Goal: Task Accomplishment & Management: Use online tool/utility

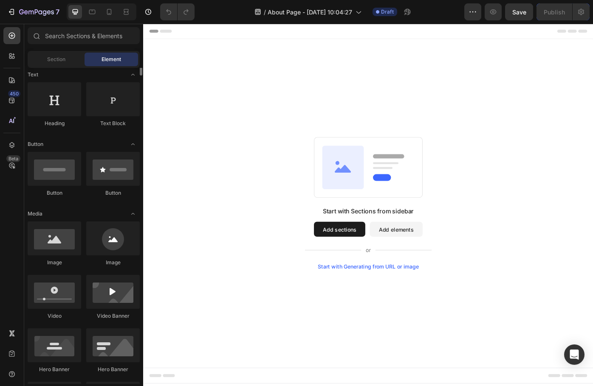
scroll to position [85, 0]
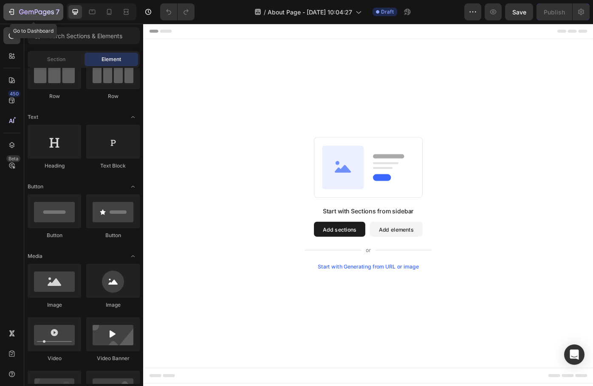
click at [14, 9] on icon "button" at bounding box center [13, 12] width 4 height 6
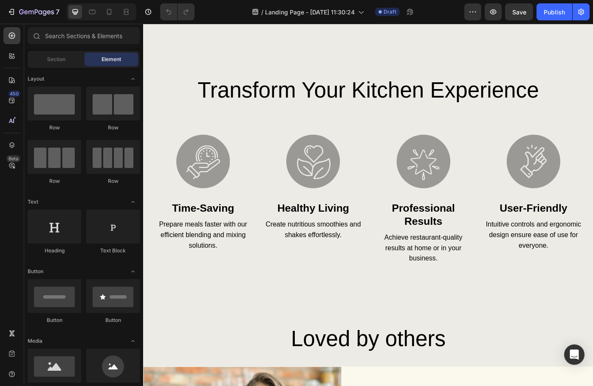
scroll to position [1401, 0]
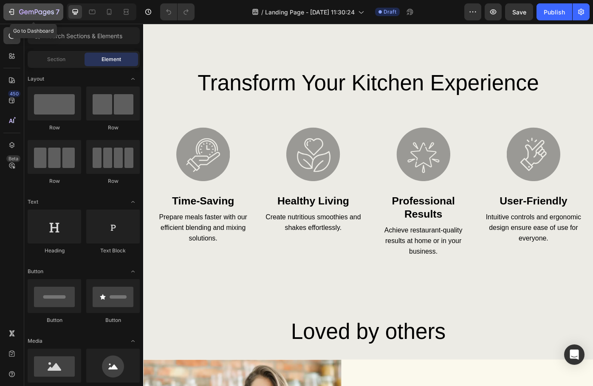
click at [16, 11] on div "7" at bounding box center [33, 12] width 52 height 10
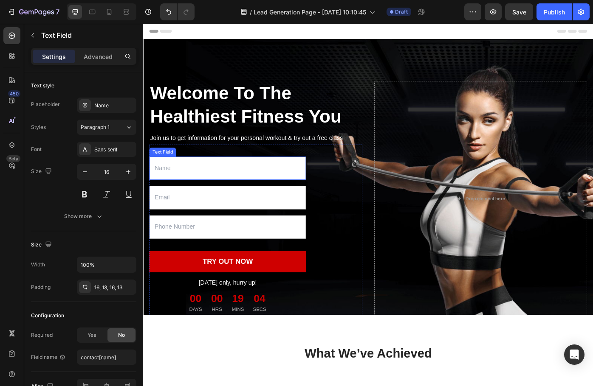
click at [202, 186] on input "text" at bounding box center [238, 188] width 177 height 27
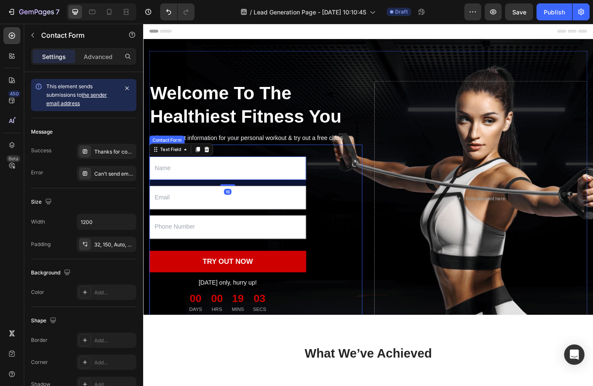
click at [275, 165] on div "Text Field 16 Email Field Text Field TRY OUT NOW Submit Button [DATE] only, hur…" at bounding box center [270, 258] width 241 height 194
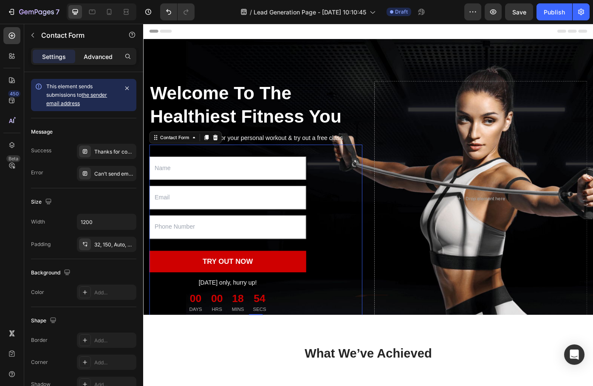
click at [99, 55] on p "Advanced" at bounding box center [98, 56] width 29 height 9
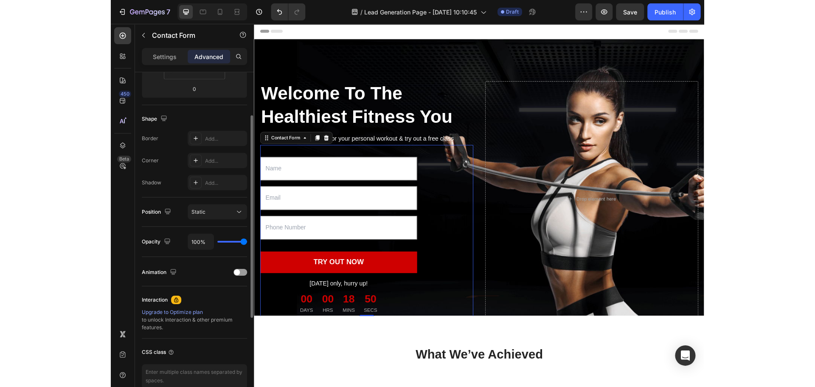
scroll to position [143, 0]
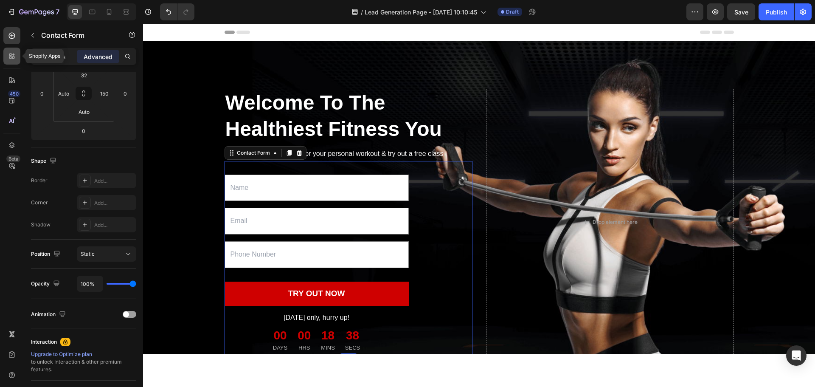
click at [13, 58] on icon at bounding box center [13, 57] width 3 height 3
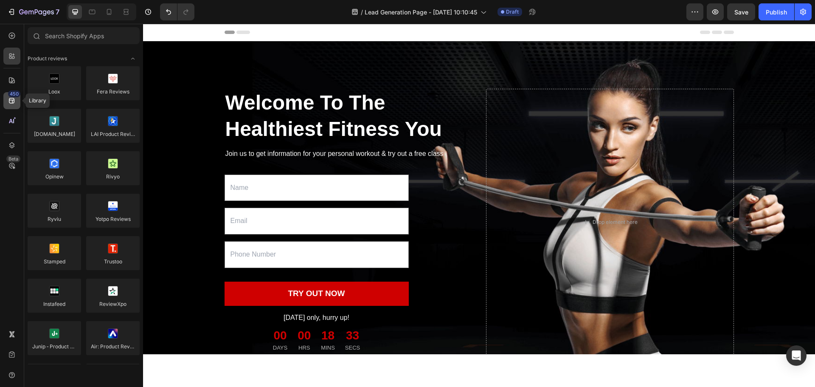
click at [10, 105] on div "450" at bounding box center [11, 100] width 17 height 17
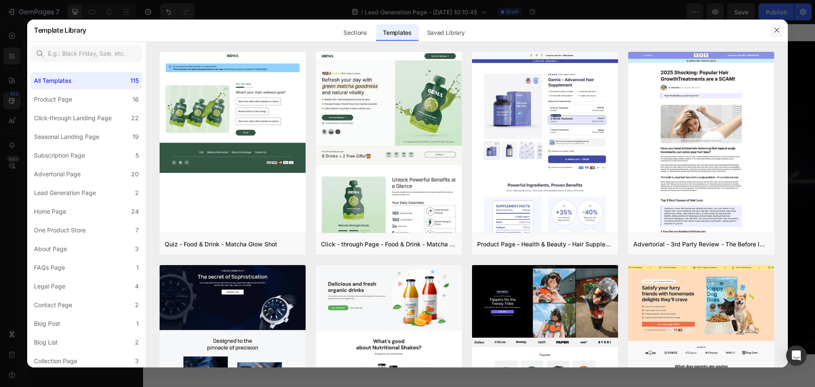
click at [592, 31] on icon "button" at bounding box center [777, 30] width 5 height 5
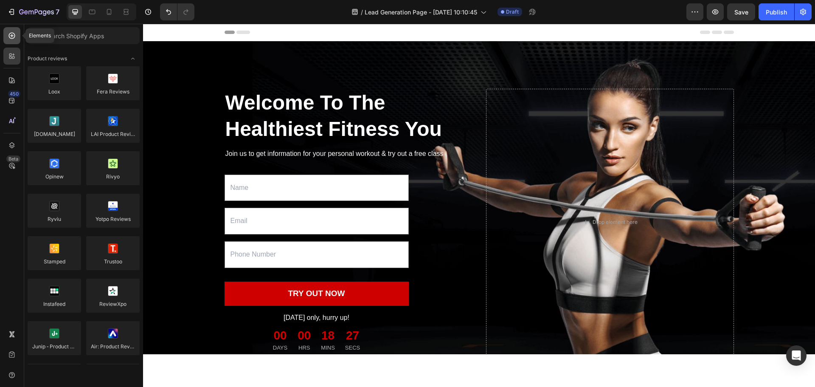
click at [10, 36] on icon at bounding box center [11, 35] width 3 height 3
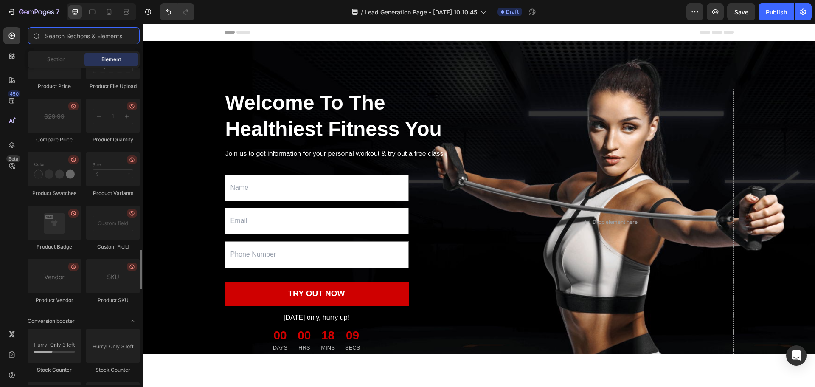
scroll to position [1529, 0]
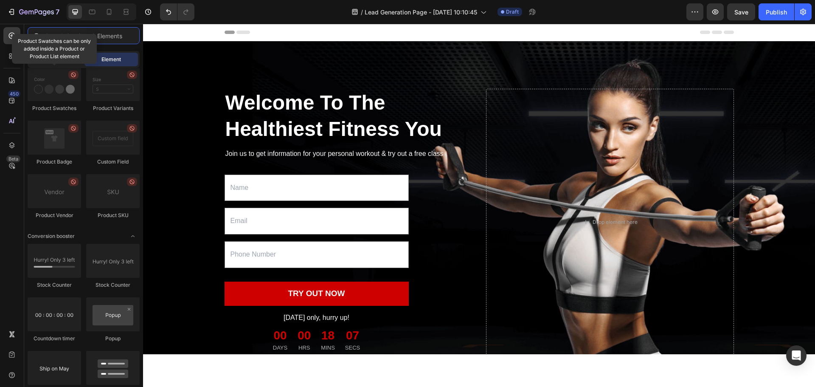
click at [58, 33] on input "text" at bounding box center [84, 35] width 112 height 17
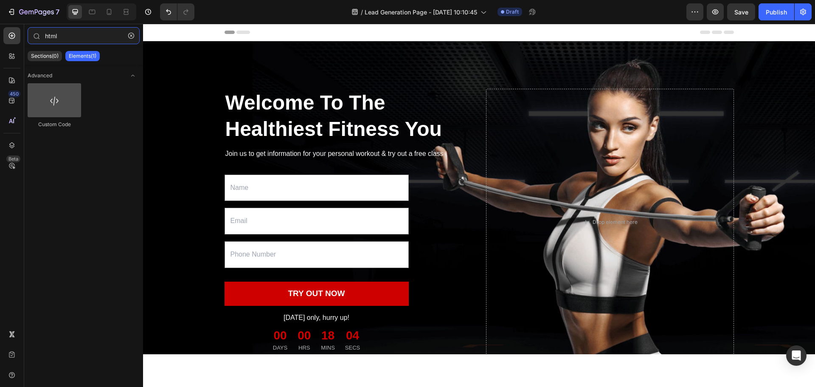
type input "html"
click at [63, 112] on div at bounding box center [55, 100] width 54 height 34
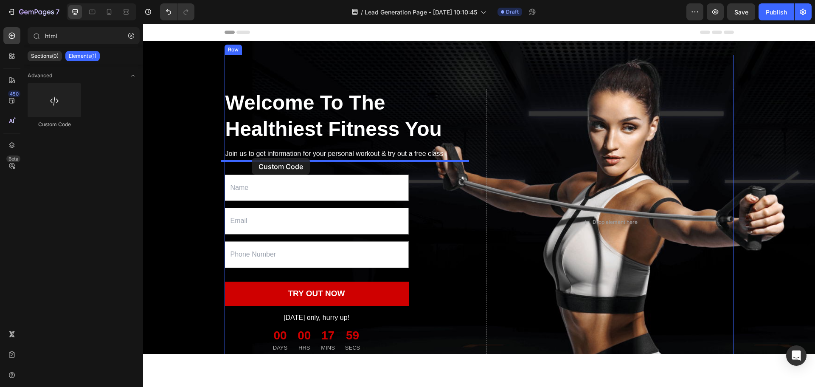
drag, startPoint x: 206, startPoint y: 135, endPoint x: 252, endPoint y: 158, distance: 51.1
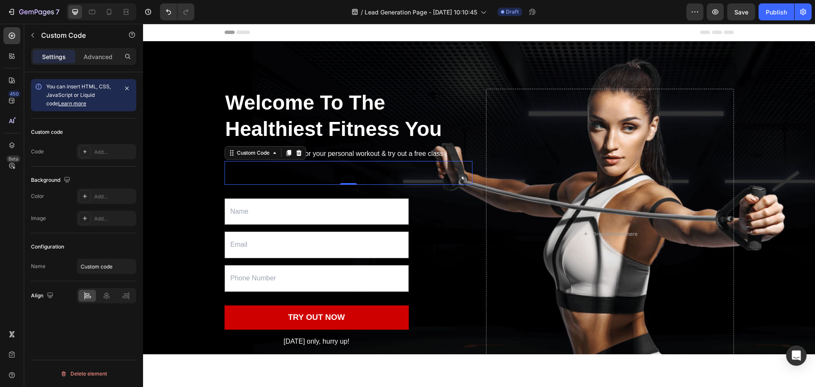
click at [259, 172] on span "Custom code" at bounding box center [349, 173] width 248 height 10
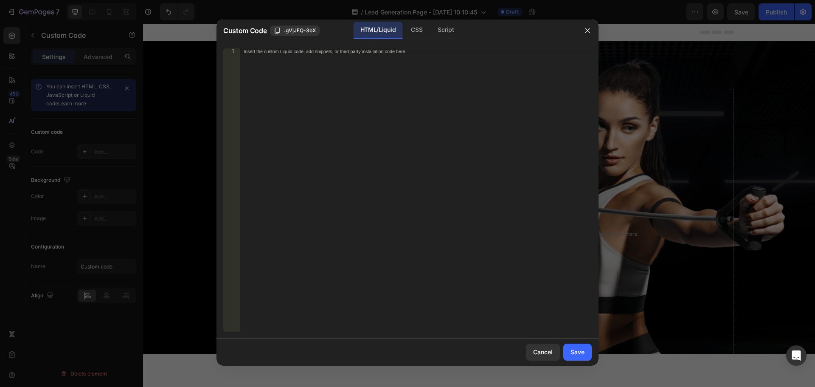
click at [300, 124] on div "Insert the custom Liquid code, add snippets, or third-party installation code h…" at bounding box center [416, 195] width 352 height 295
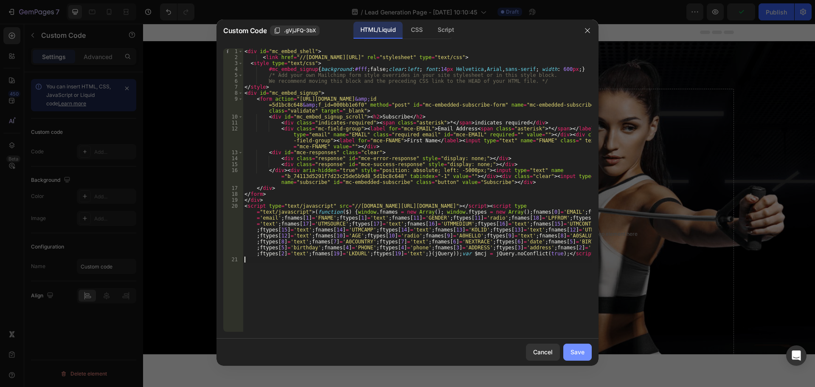
click at [578, 349] on div "Save" at bounding box center [578, 351] width 14 height 9
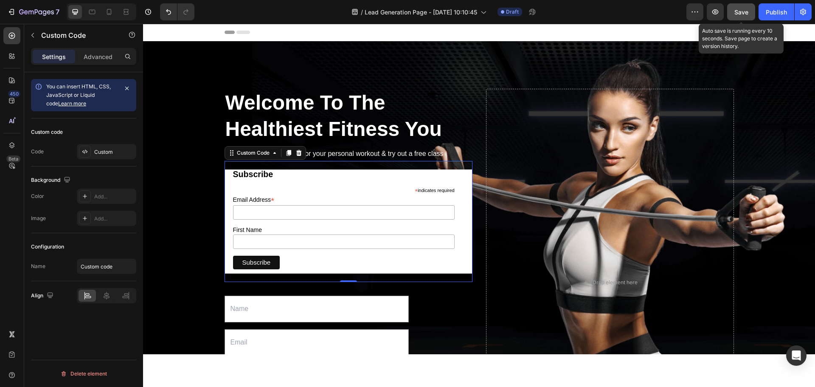
click at [592, 15] on span "Save" at bounding box center [742, 11] width 14 height 7
